Goal: Information Seeking & Learning: Learn about a topic

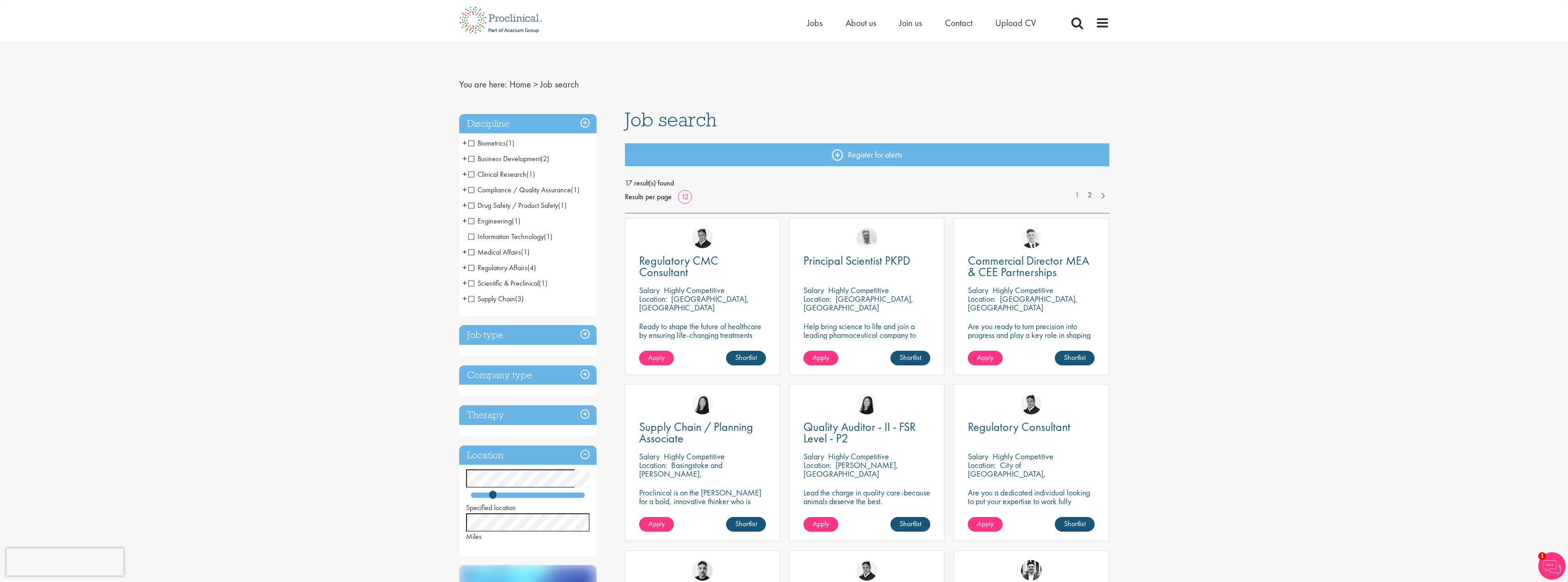
click at [470, 300] on span "Supply Chain" at bounding box center [492, 298] width 47 height 10
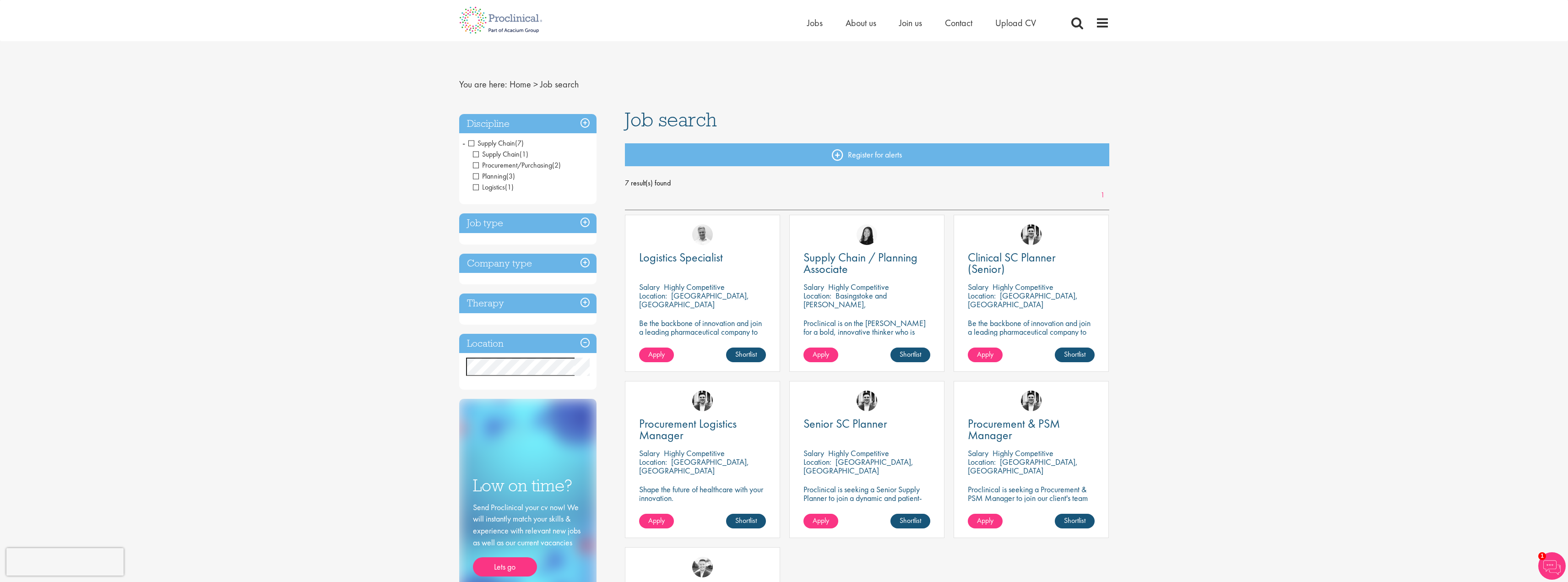
click at [472, 142] on span "Supply Chain" at bounding box center [492, 143] width 47 height 10
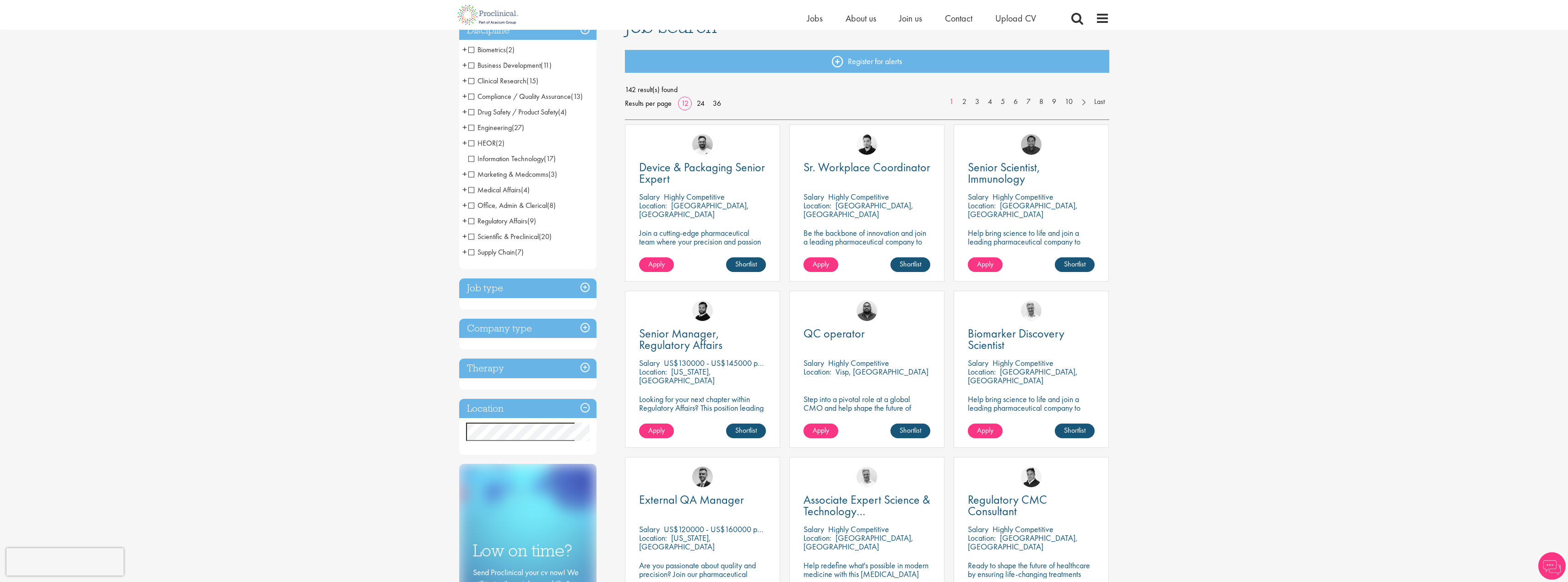
scroll to position [92, 0]
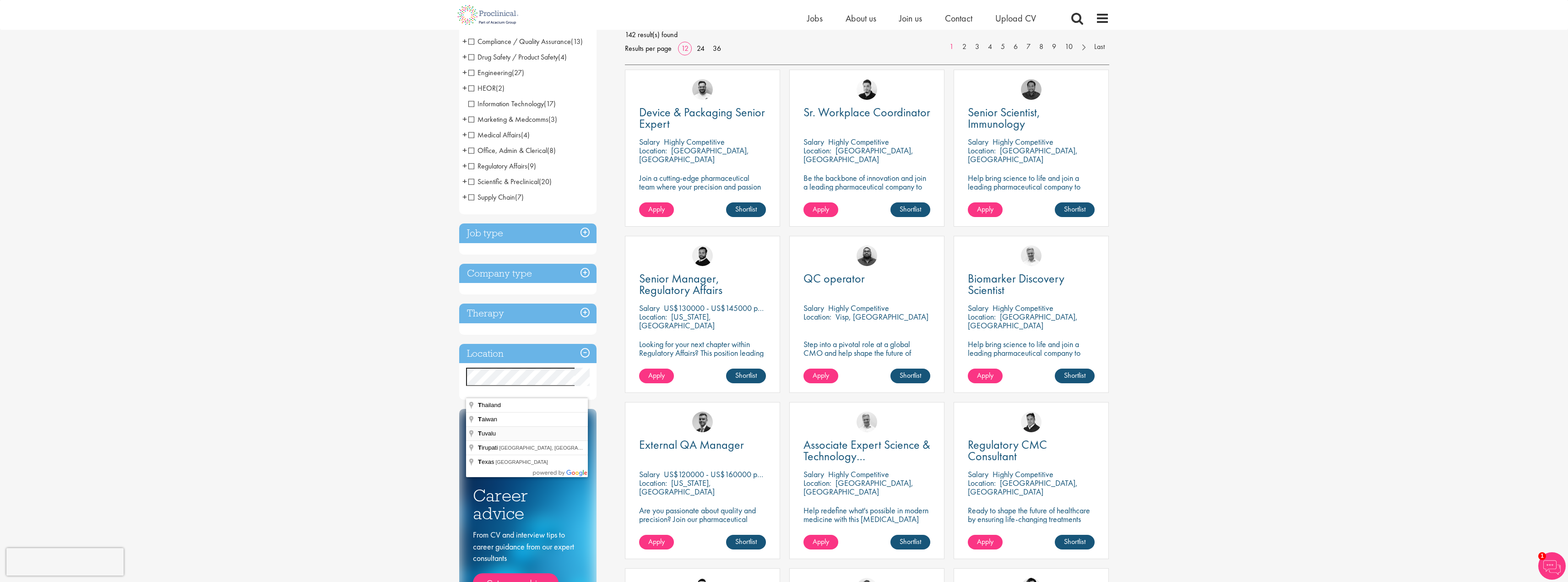
scroll to position [137, 0]
click at [397, 448] on div "You are here: Home > Job search Discipline Biometrics (2) - + Statistics (2) Bu…" at bounding box center [784, 460] width 1568 height 1196
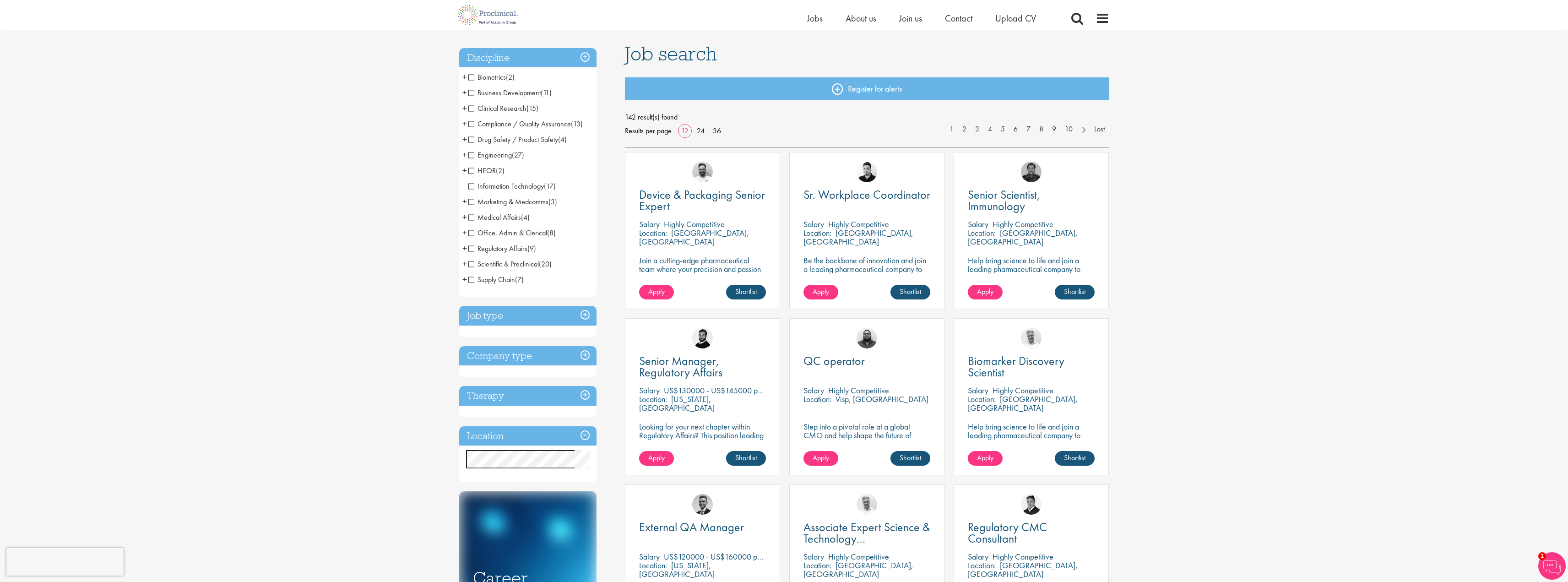
scroll to position [45, 0]
